Goal: Task Accomplishment & Management: Manage account settings

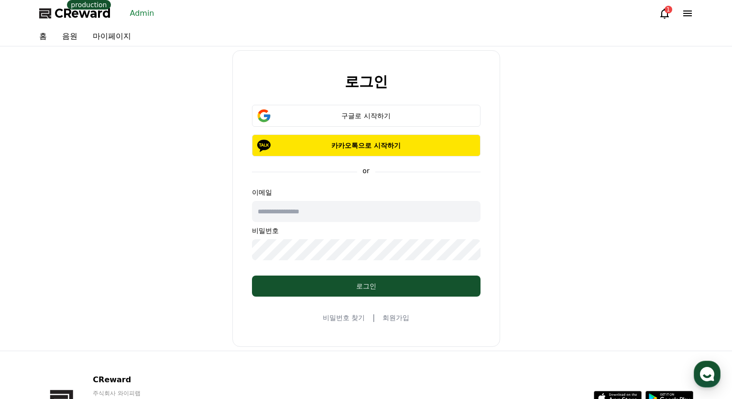
click at [141, 13] on link "Admin" at bounding box center [142, 13] width 32 height 15
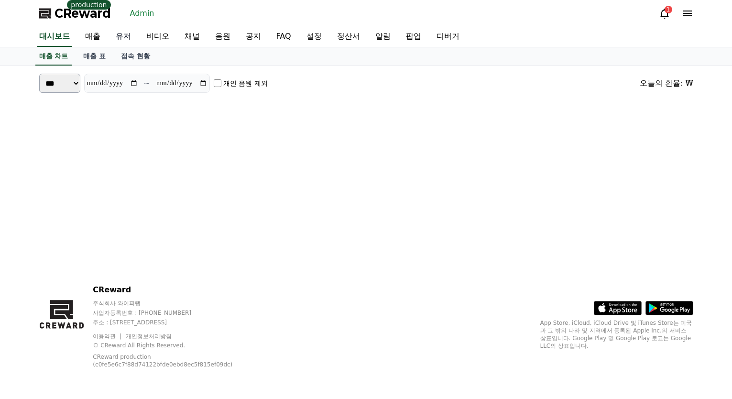
click at [121, 39] on link "유저" at bounding box center [123, 37] width 31 height 20
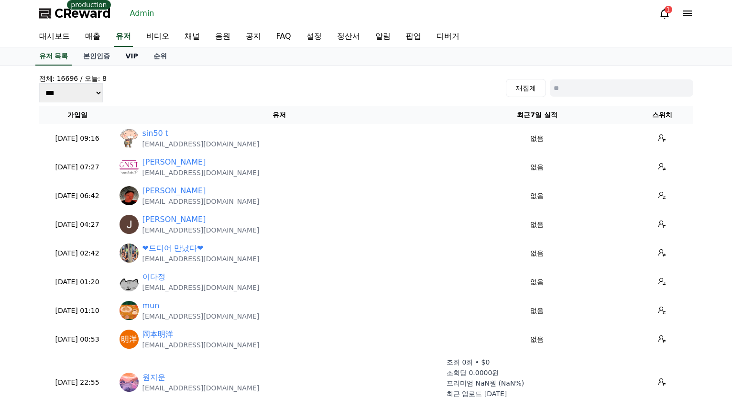
click at [139, 61] on link "VIP" at bounding box center [132, 56] width 28 height 18
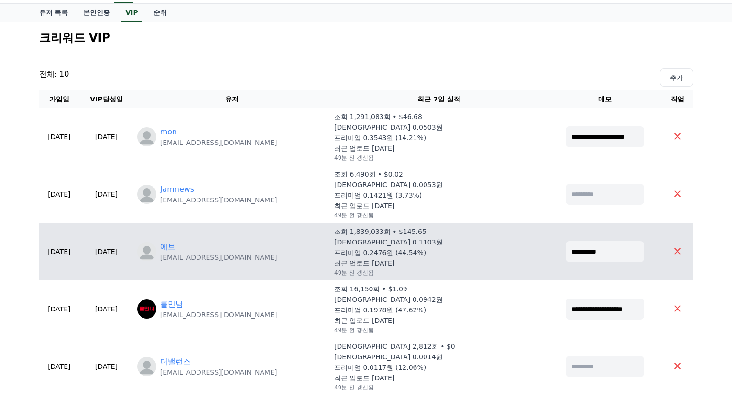
scroll to position [96, 0]
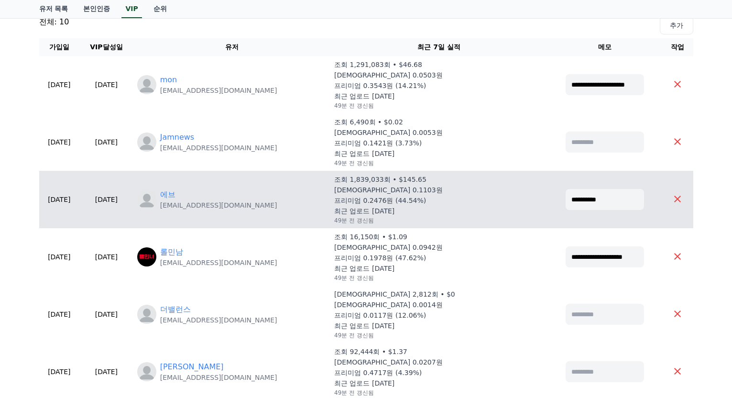
click at [208, 204] on p "[EMAIL_ADDRESS][DOMAIN_NAME]" at bounding box center [218, 205] width 117 height 10
click at [176, 196] on link "에브" at bounding box center [167, 194] width 15 height 11
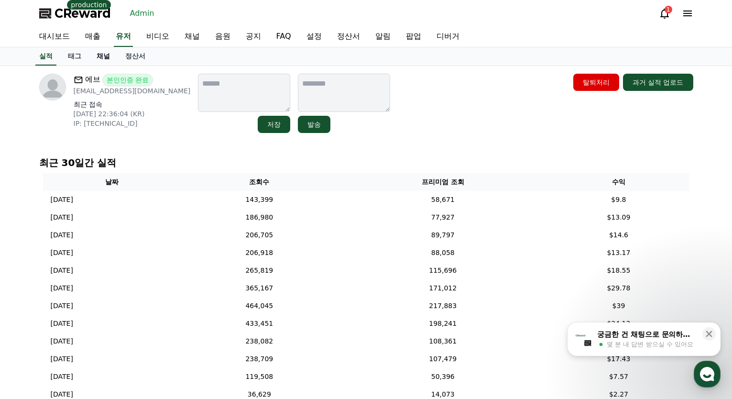
click at [100, 61] on link "채널" at bounding box center [103, 56] width 29 height 18
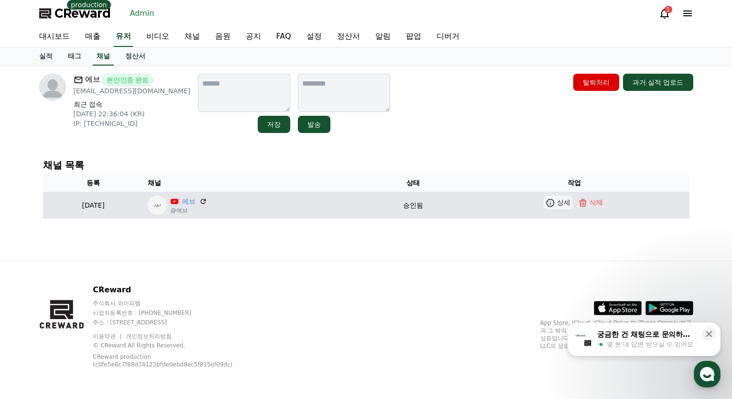
click at [565, 204] on p "상세" at bounding box center [563, 203] width 13 height 10
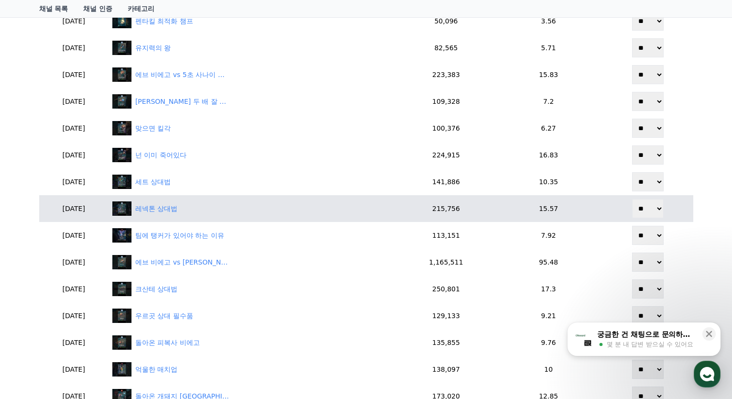
scroll to position [287, 0]
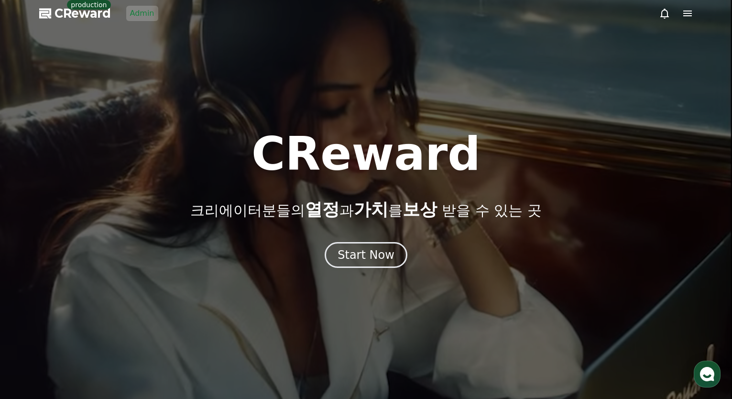
click at [152, 12] on link "Admin" at bounding box center [142, 13] width 32 height 15
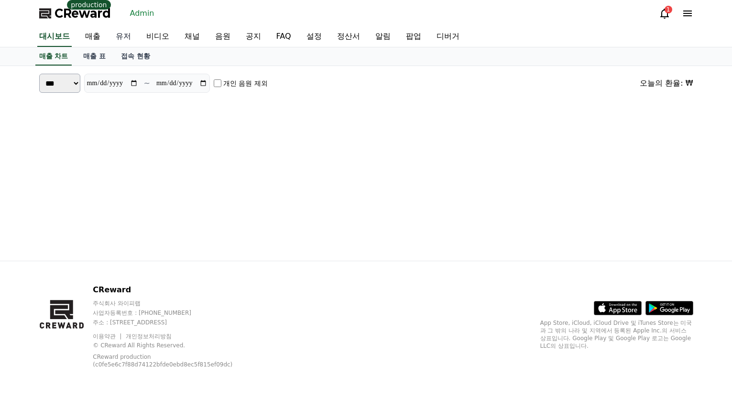
click at [122, 41] on link "유저" at bounding box center [123, 37] width 31 height 20
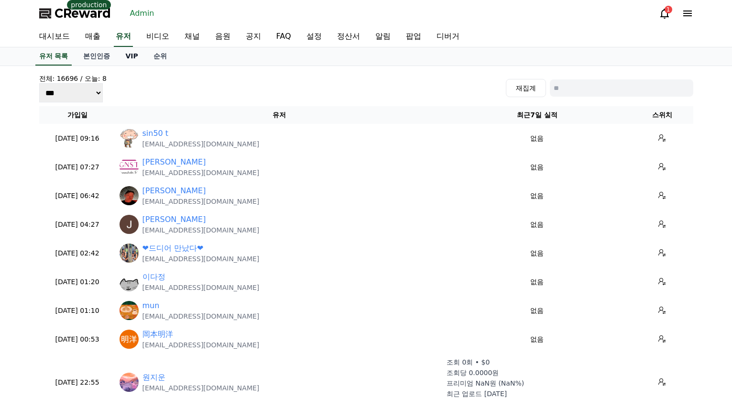
click at [128, 62] on link "VIP" at bounding box center [132, 56] width 28 height 18
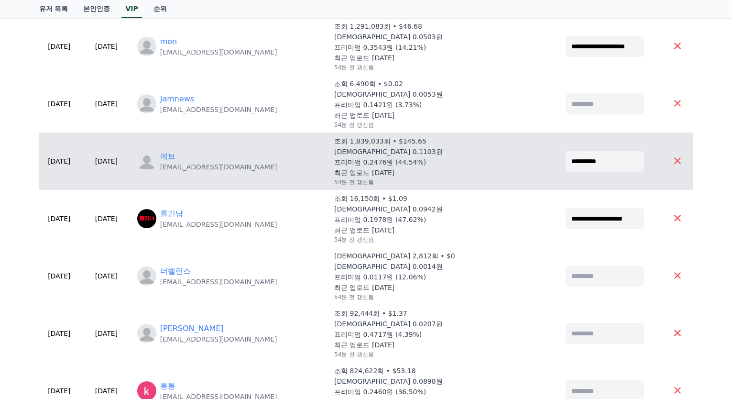
scroll to position [96, 0]
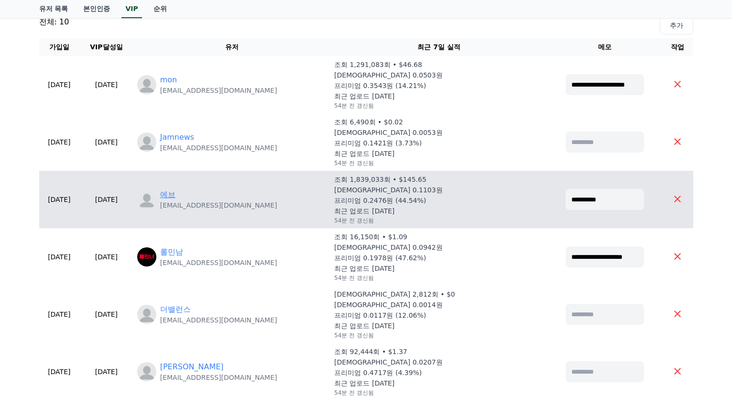
click at [176, 196] on link "에브" at bounding box center [167, 194] width 15 height 11
click at [176, 198] on link "에브" at bounding box center [167, 194] width 15 height 11
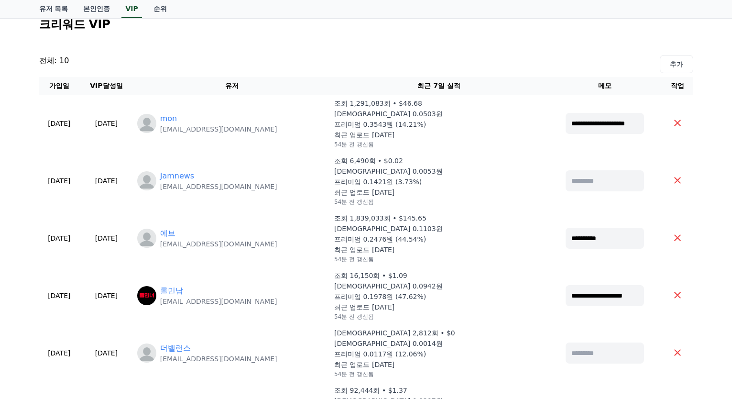
scroll to position [0, 0]
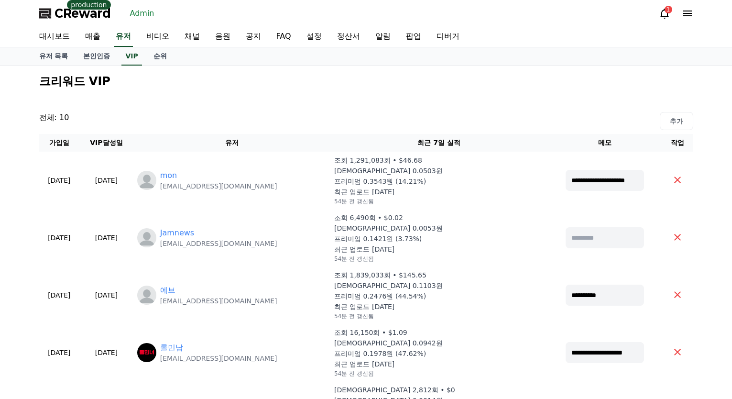
click at [289, 89] on div "크리워드 VIP" at bounding box center [366, 81] width 662 height 23
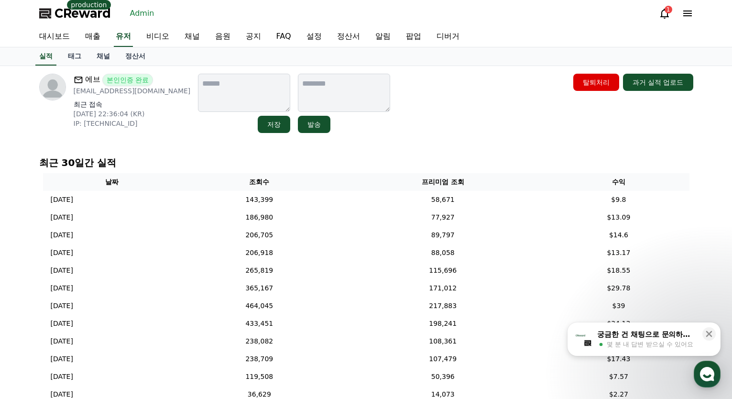
click at [407, 155] on div "최근 30일간 실적 날짜 조회수 프리미엄 조회 수익 [DATE] 08/26 143,399 58,671 $9.8 [DATE] 08/25 186,…" at bounding box center [366, 370] width 662 height 436
drag, startPoint x: 363, startPoint y: 154, endPoint x: 355, endPoint y: 154, distance: 8.1
click at [360, 154] on div "최근 30일간 실적 날짜 조회수 프리미엄 조회 수익 [DATE] 08/26 143,399 58,671 $9.8 [DATE] 08/25 186,…" at bounding box center [366, 370] width 662 height 436
drag, startPoint x: 141, startPoint y: 96, endPoint x: 71, endPoint y: 94, distance: 69.9
click at [71, 94] on div "에브 본인인증 완료 [EMAIL_ADDRESS][DOMAIN_NAME] 최근 접속 [DATE] 22:36:04 (KR) IP: [TECHNIC…" at bounding box center [115, 103] width 152 height 59
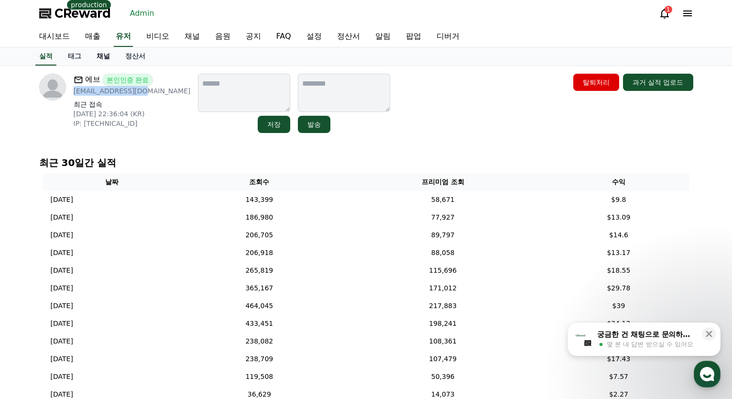
copy p "[EMAIL_ADDRESS][DOMAIN_NAME]"
click at [122, 40] on link "유저" at bounding box center [123, 37] width 19 height 20
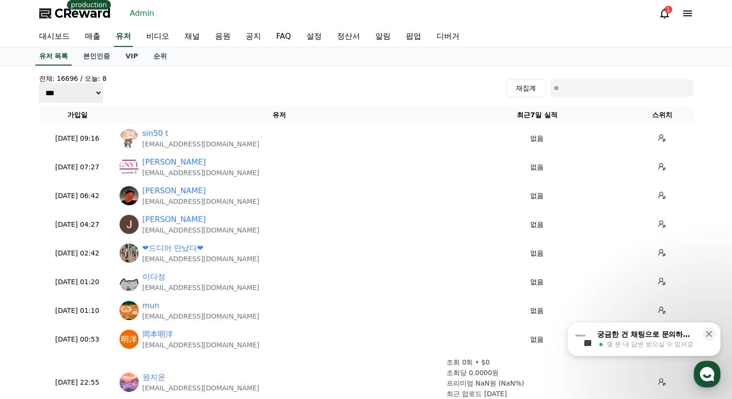
click at [587, 95] on input at bounding box center [622, 87] width 144 height 17
paste input "**********"
type input "**********"
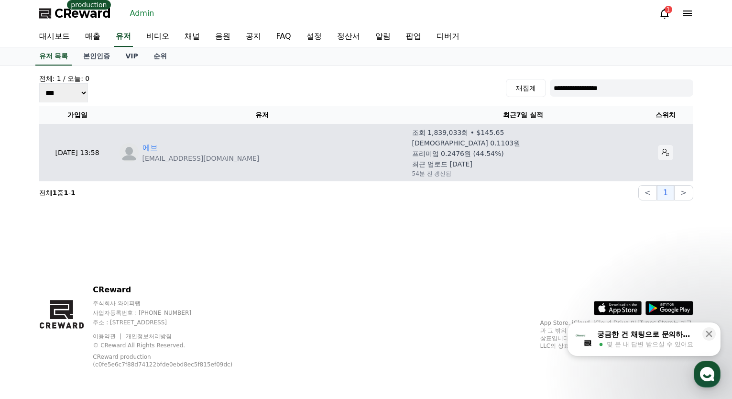
click at [662, 156] on button at bounding box center [665, 152] width 15 height 15
